Goal: Navigation & Orientation: Understand site structure

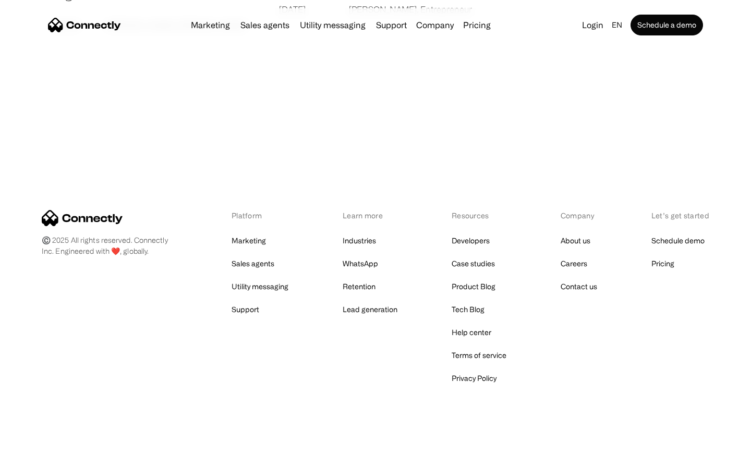
scroll to position [2003, 0]
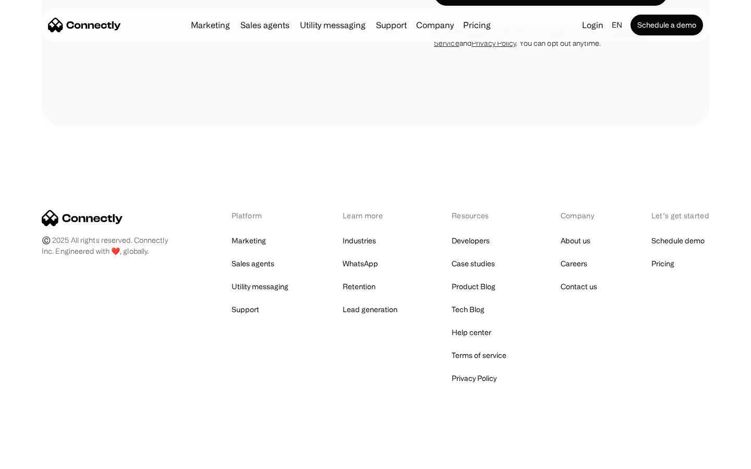
scroll to position [4091, 0]
